Goal: Information Seeking & Learning: Learn about a topic

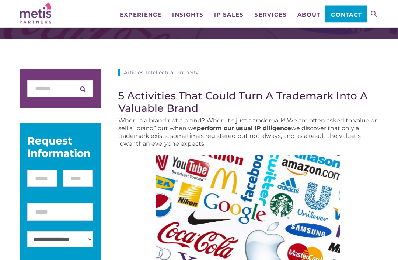
scroll to position [57, 0]
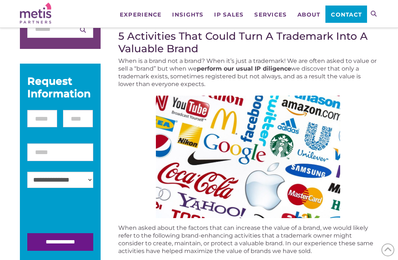
scroll to position [126, 0]
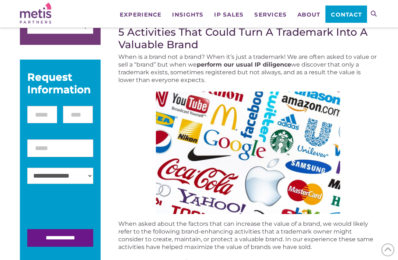
click at [189, 196] on img at bounding box center [248, 153] width 184 height 123
click at [189, 202] on img at bounding box center [248, 153] width 184 height 123
click at [189, 199] on img at bounding box center [248, 153] width 184 height 123
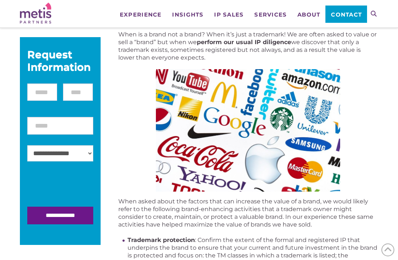
scroll to position [0, 0]
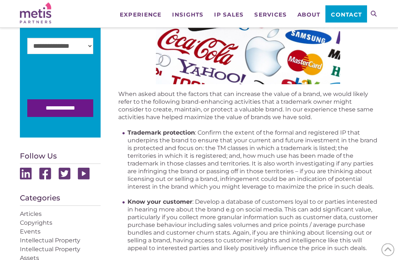
scroll to position [256, 0]
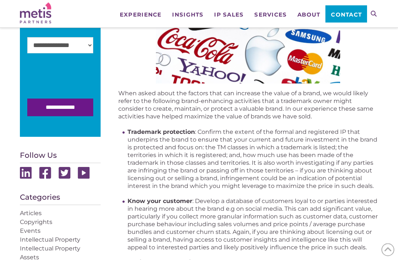
click at [266, 49] on img at bounding box center [248, 22] width 184 height 123
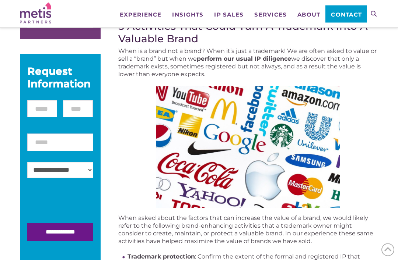
scroll to position [0, 0]
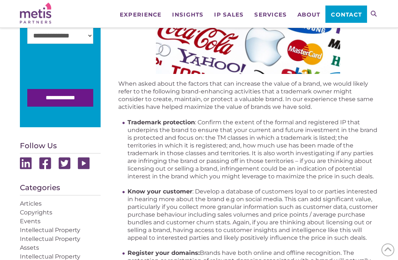
scroll to position [268, 0]
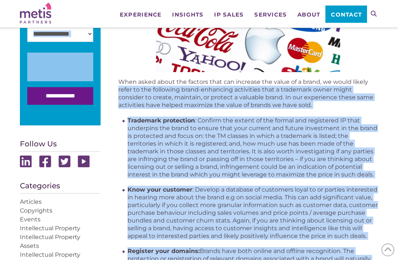
click at [132, 92] on p "When asked about the factors that can increase the value of a brand, we would l…" at bounding box center [248, 93] width 260 height 31
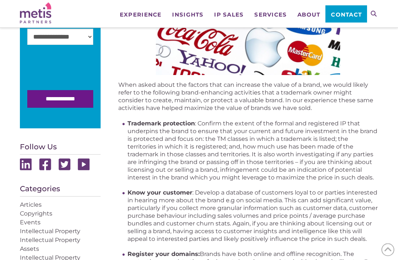
scroll to position [266, 0]
